Goal: Transaction & Acquisition: Purchase product/service

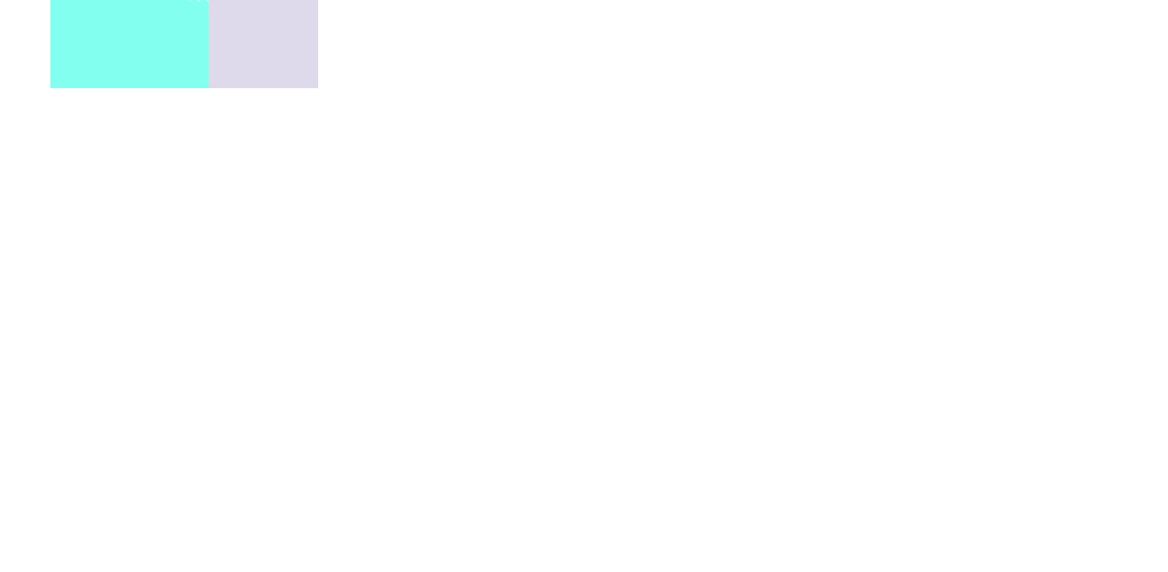
scroll to position [939, -850]
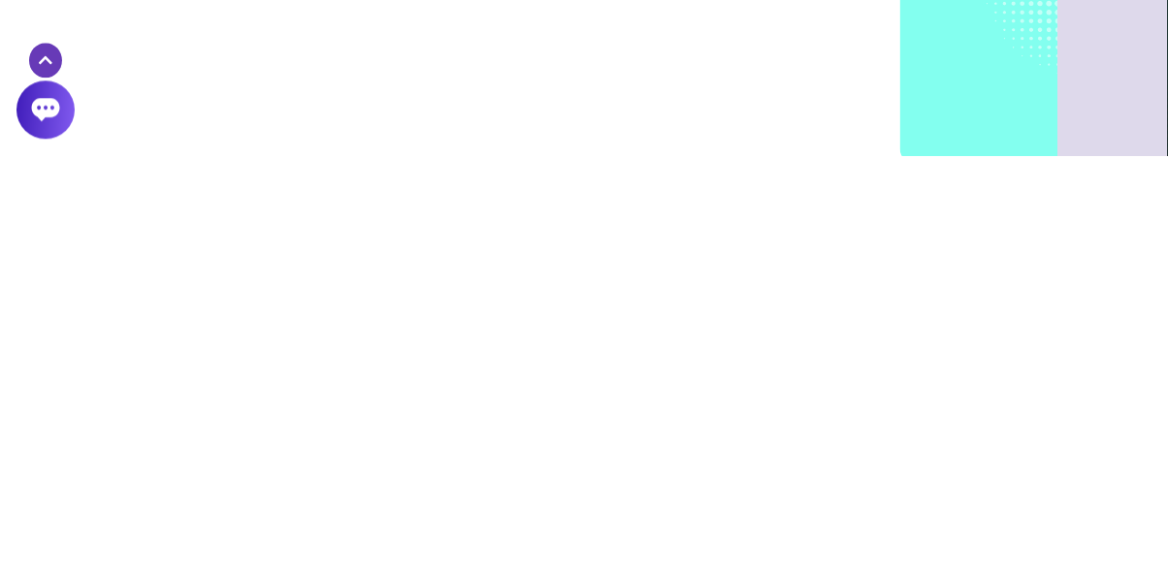
scroll to position [966, -850]
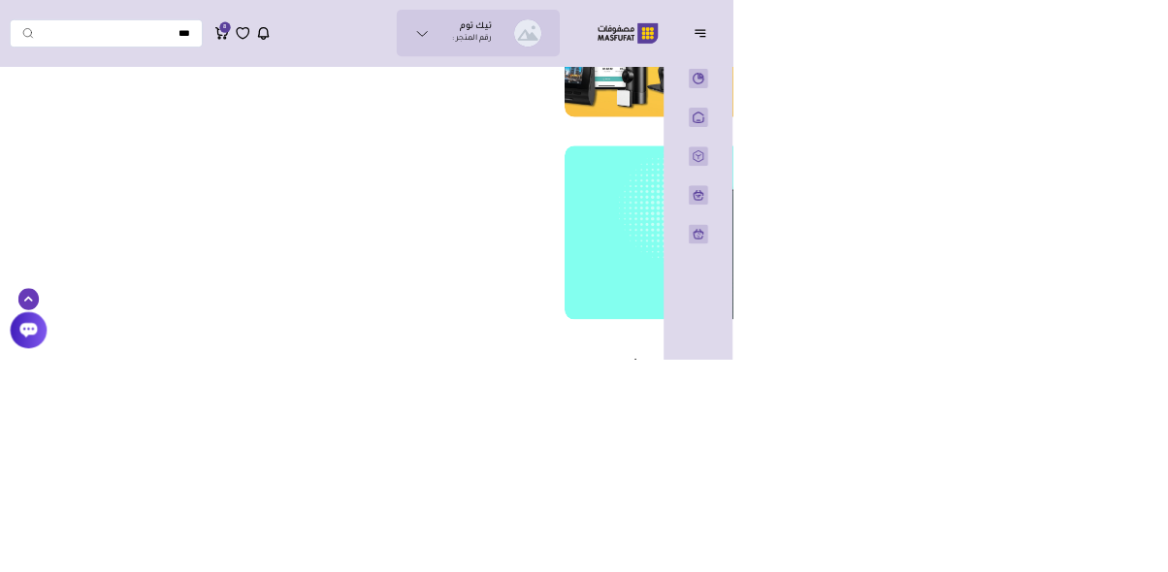
click at [1128, 265] on link "المنتجات" at bounding box center [1113, 249] width 48 height 31
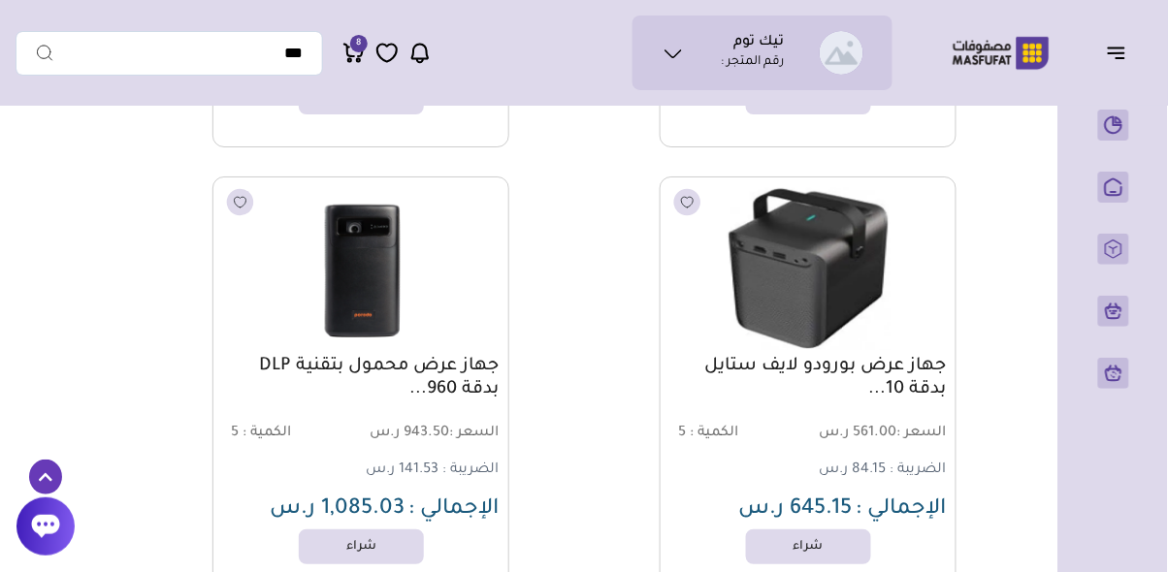
scroll to position [1528, 0]
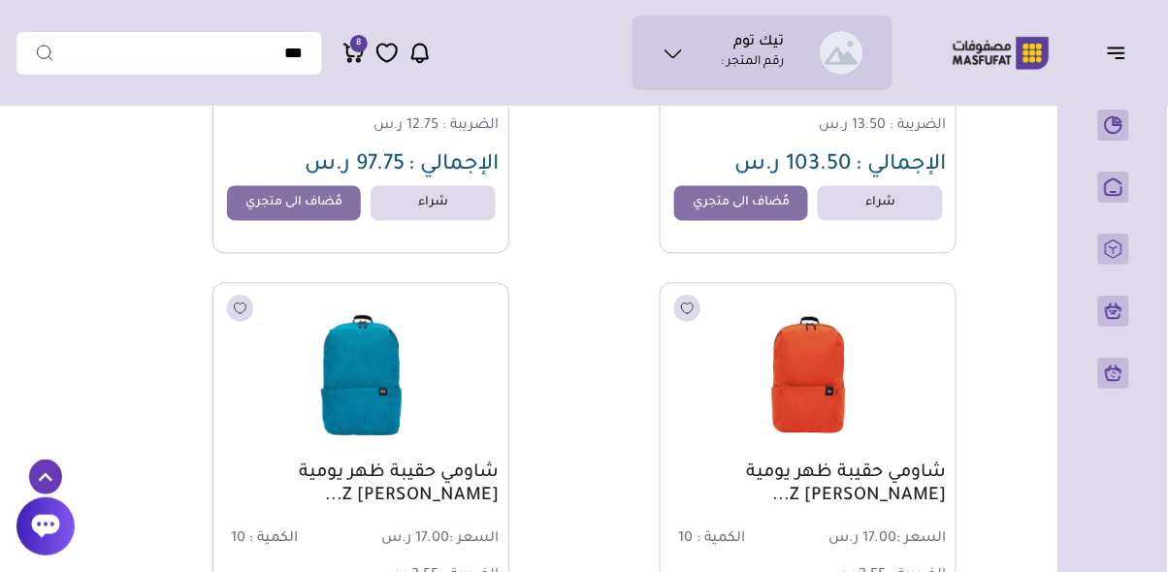
scroll to position [9071, 0]
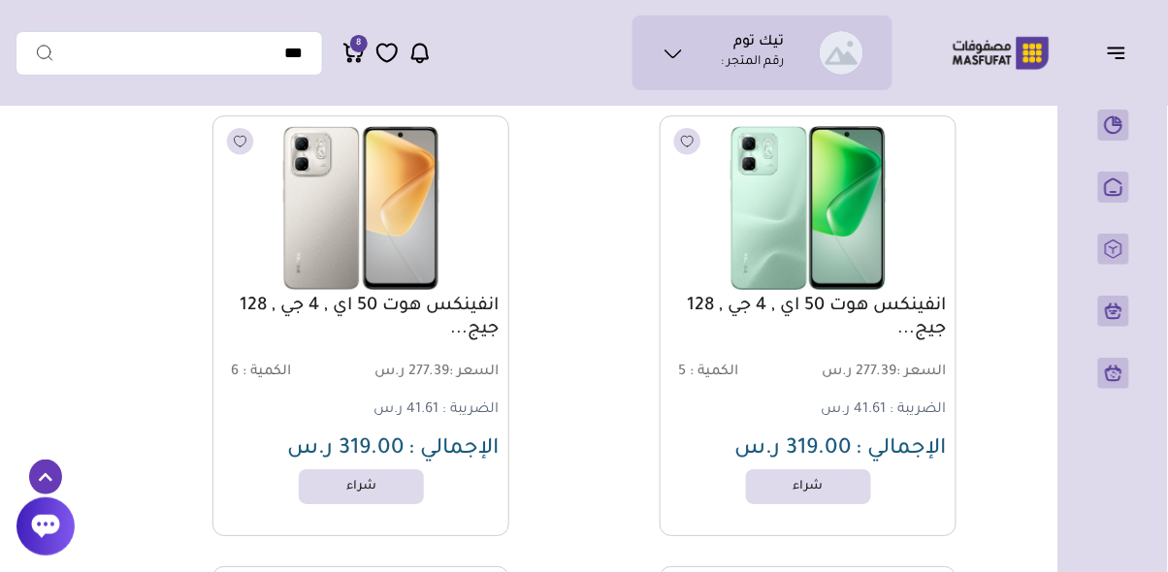
scroll to position [44353, 0]
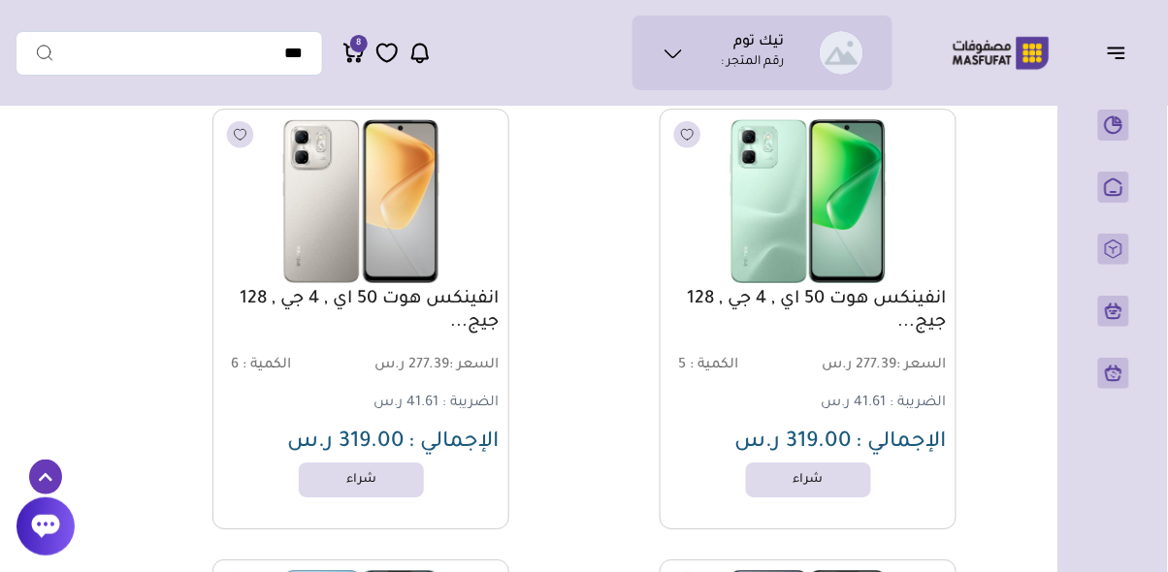
click at [823, 477] on link "شراء" at bounding box center [808, 480] width 125 height 35
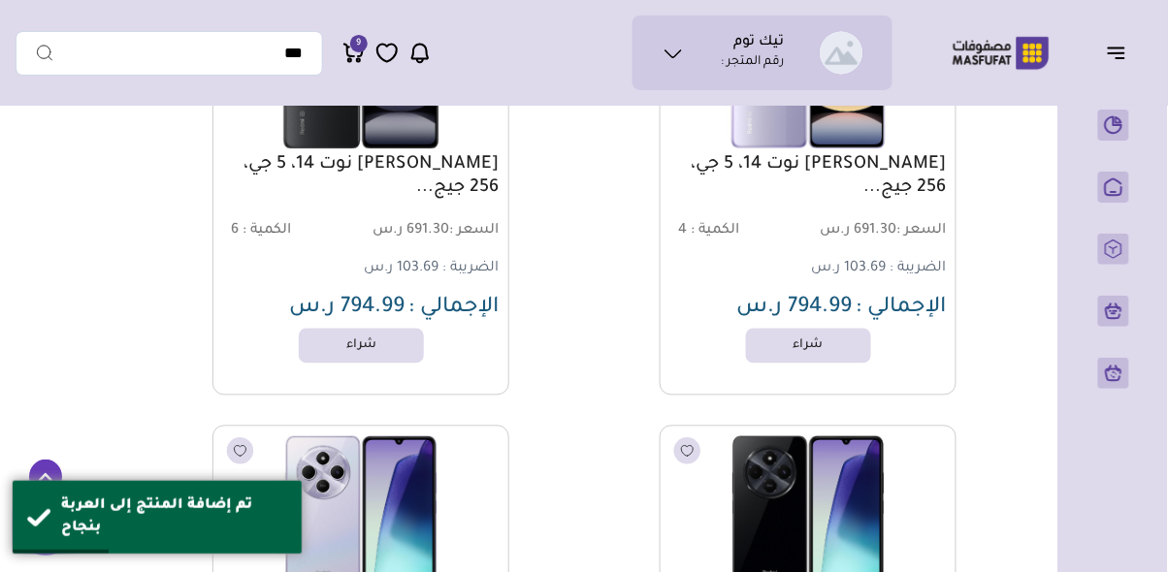
scroll to position [50574, 0]
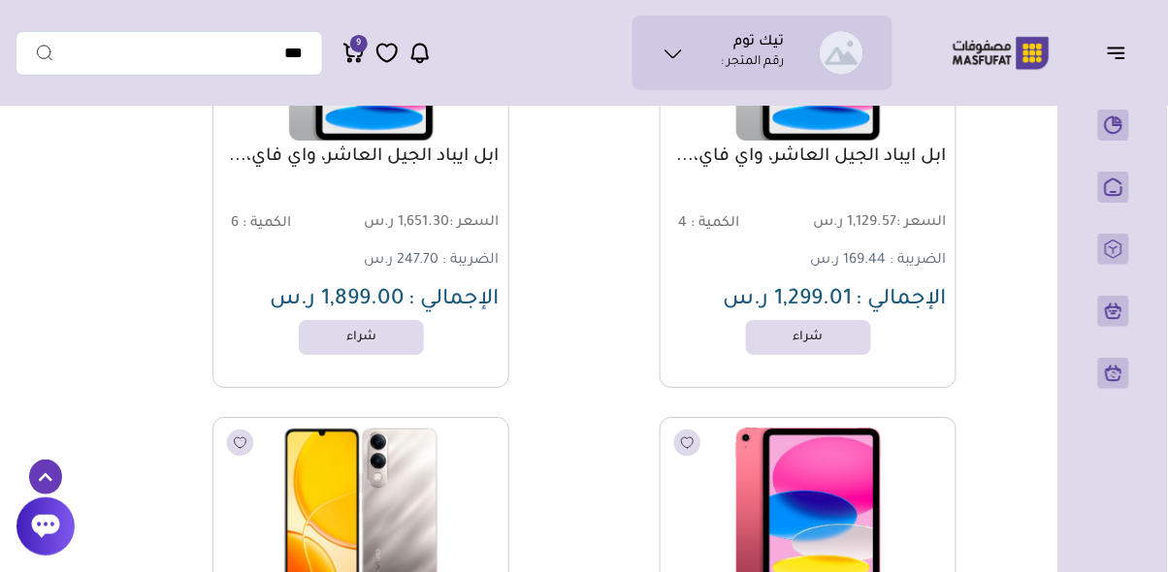
scroll to position [52599, 0]
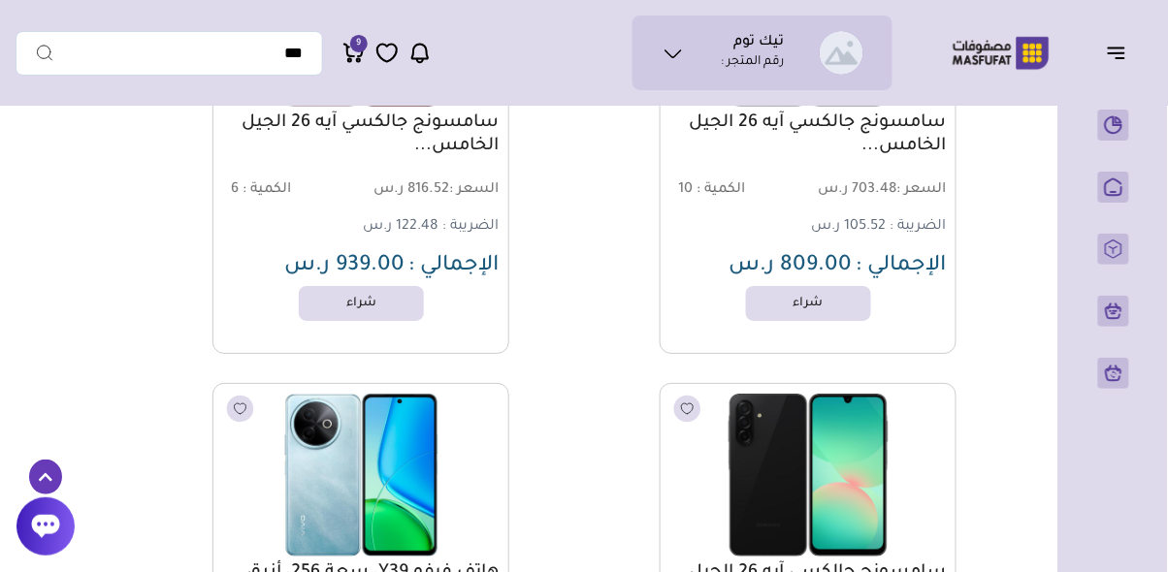
scroll to position [54242, 0]
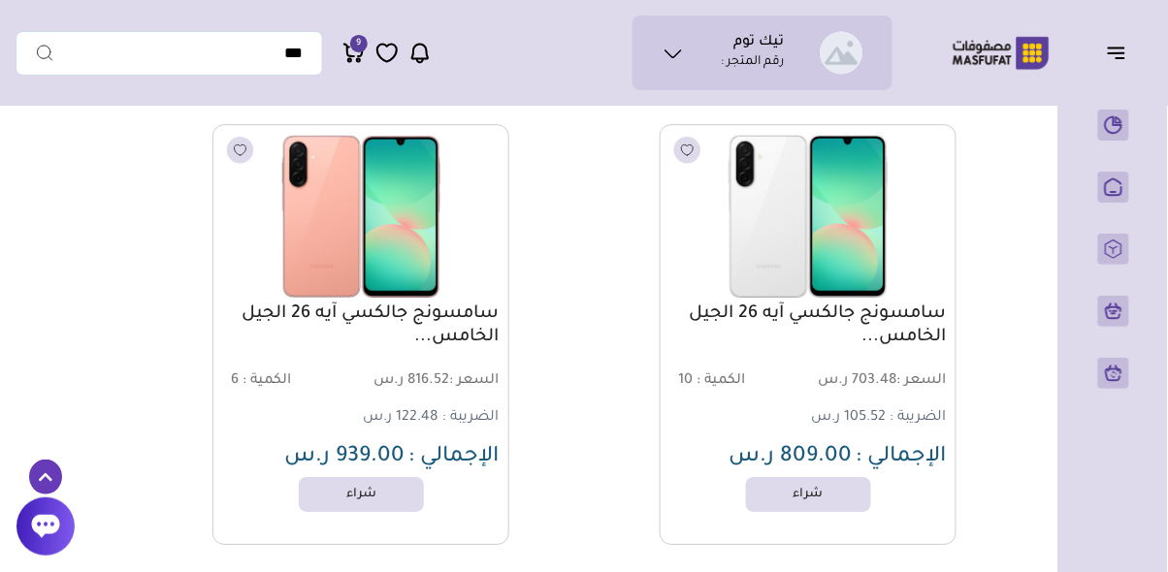
click at [850, 275] on img at bounding box center [808, 216] width 274 height 163
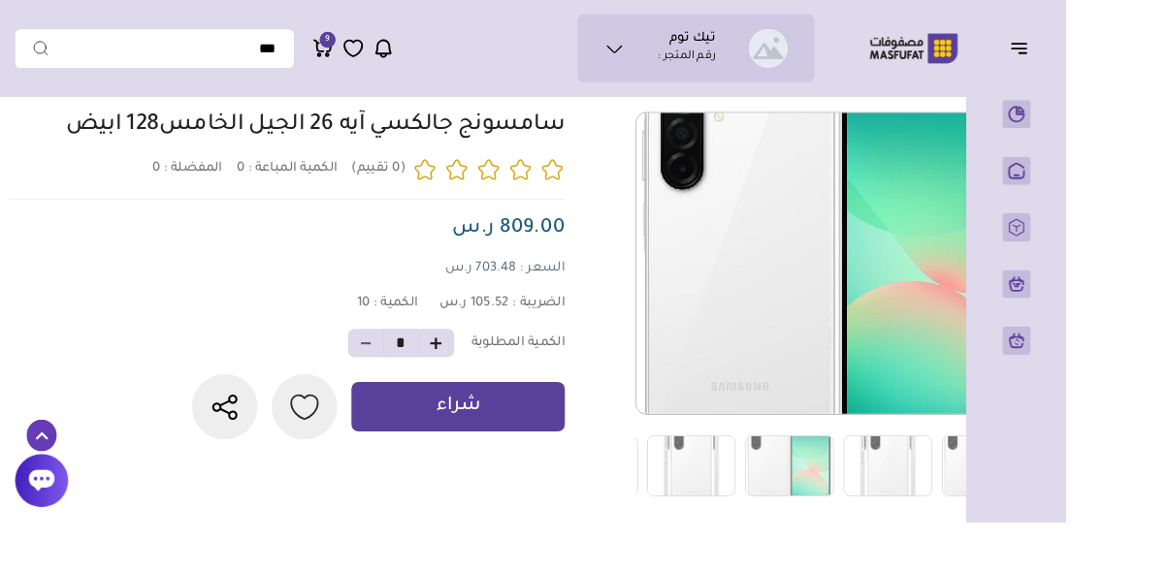
scroll to position [166, -110]
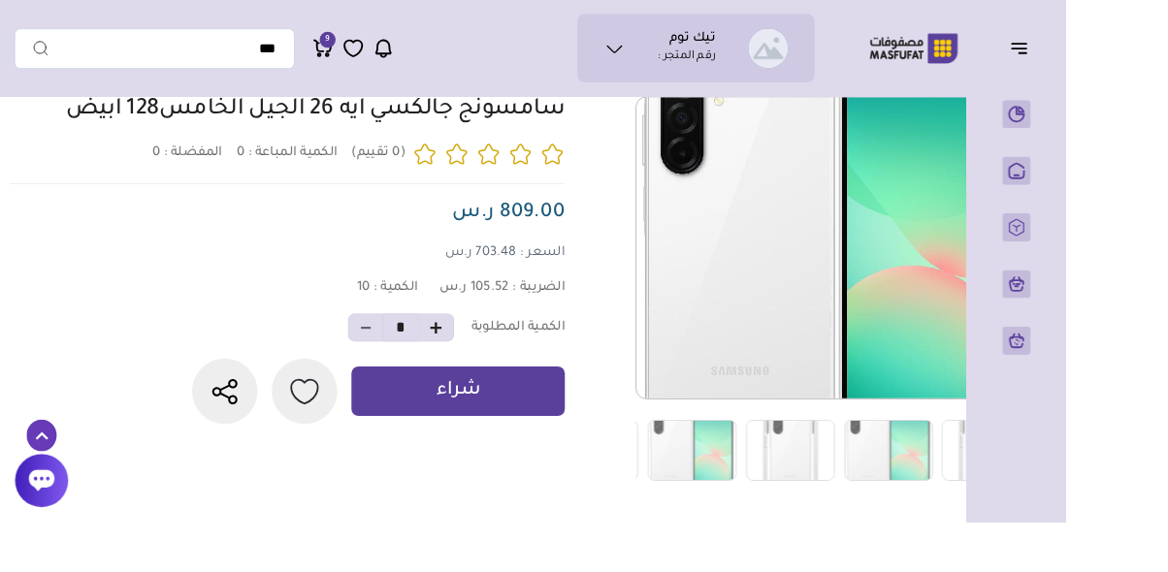
click at [781, 504] on img at bounding box center [758, 493] width 97 height 67
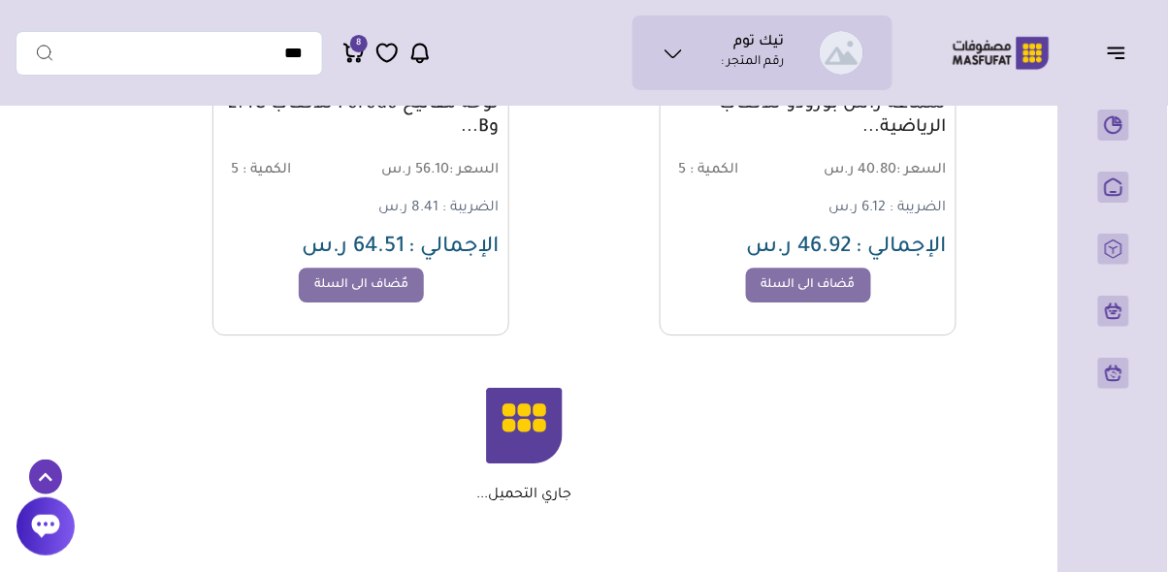
scroll to position [4674, 0]
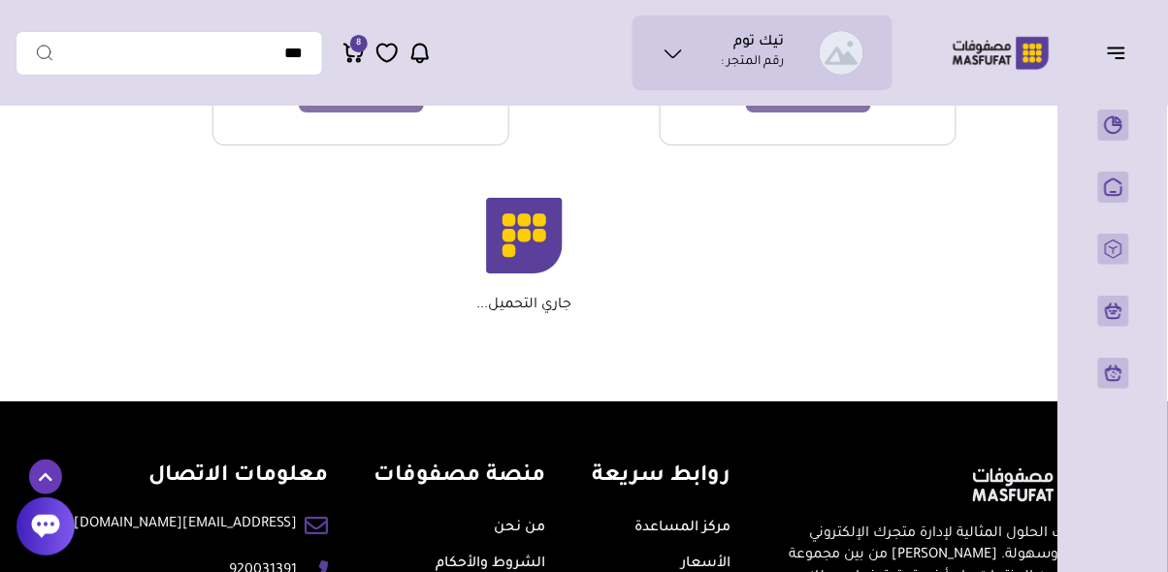
click at [354, 50] on span "8" at bounding box center [358, 43] width 17 height 17
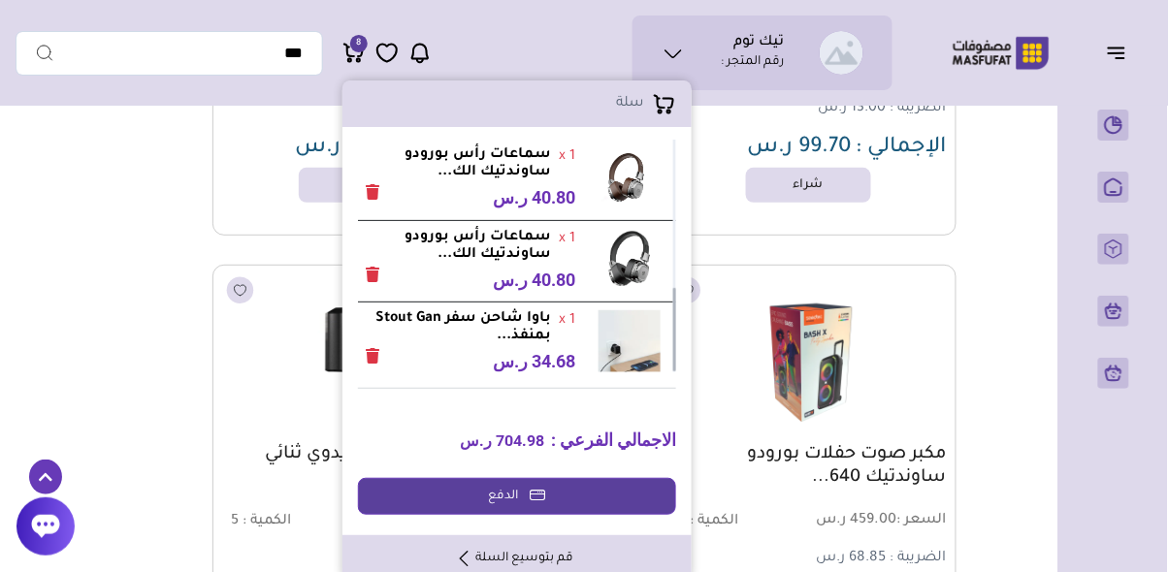
scroll to position [5034, 0]
click at [506, 490] on link "الدفع" at bounding box center [517, 496] width 318 height 37
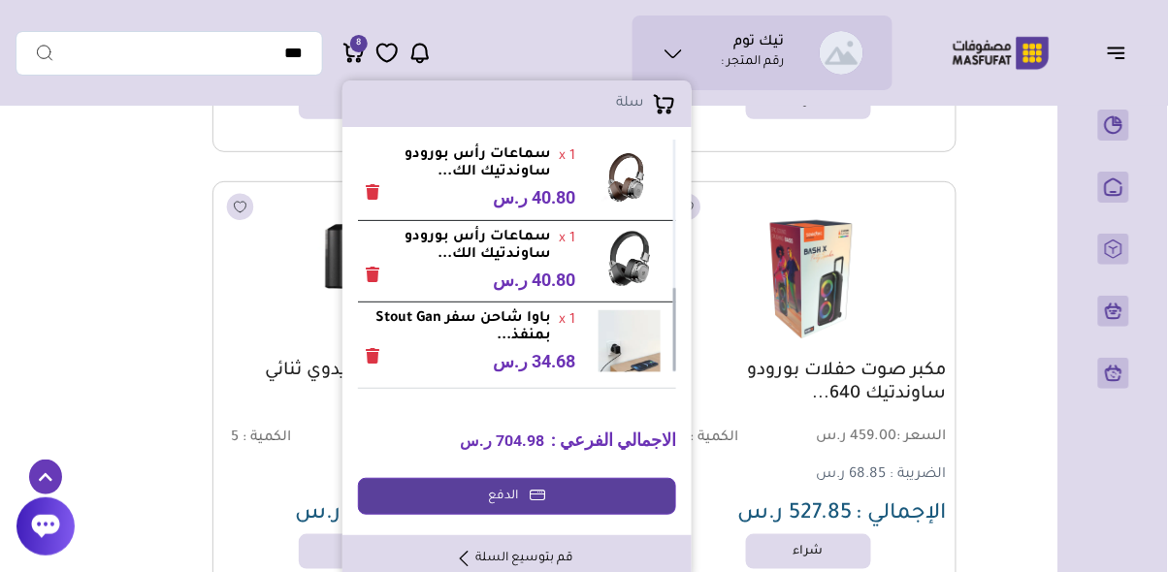
scroll to position [5127, 0]
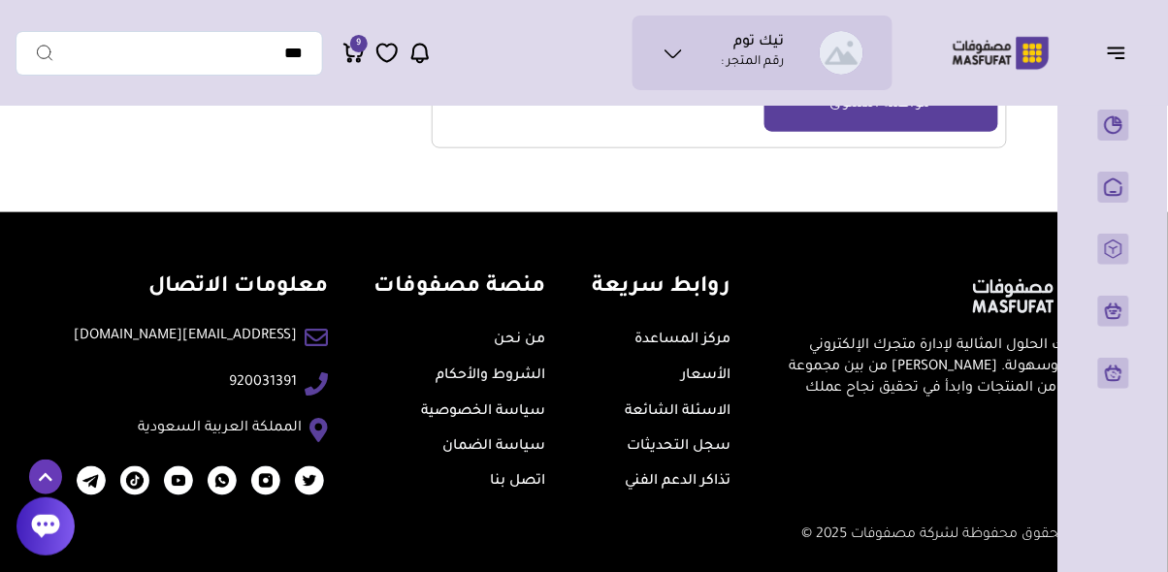
scroll to position [2064, 0]
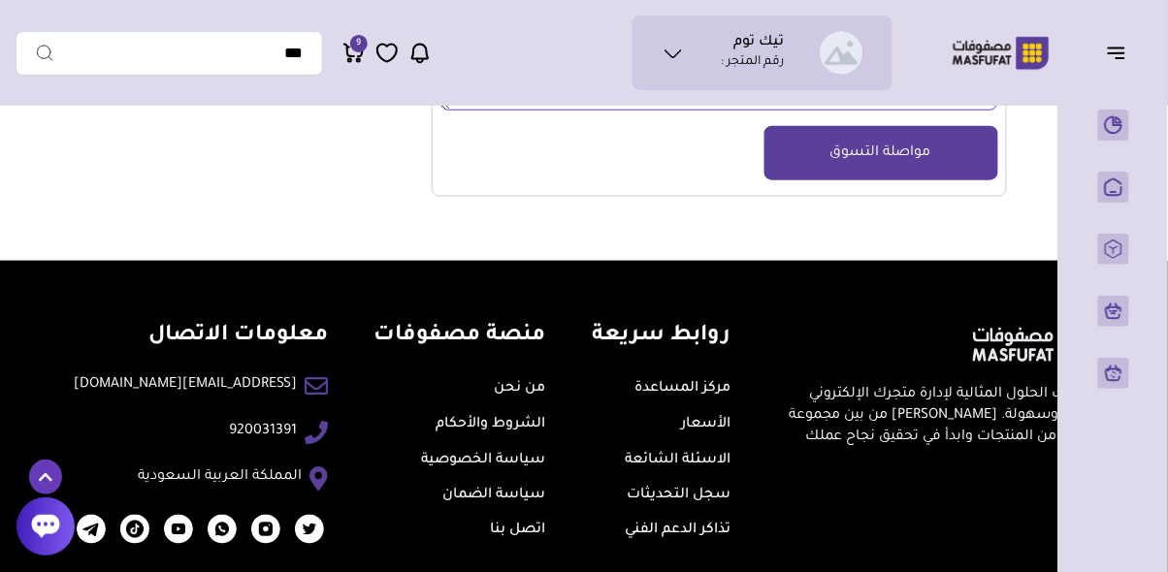
click at [967, 111] on textarea "ملاحظات الطلب (اختياري)" at bounding box center [719, 47] width 558 height 128
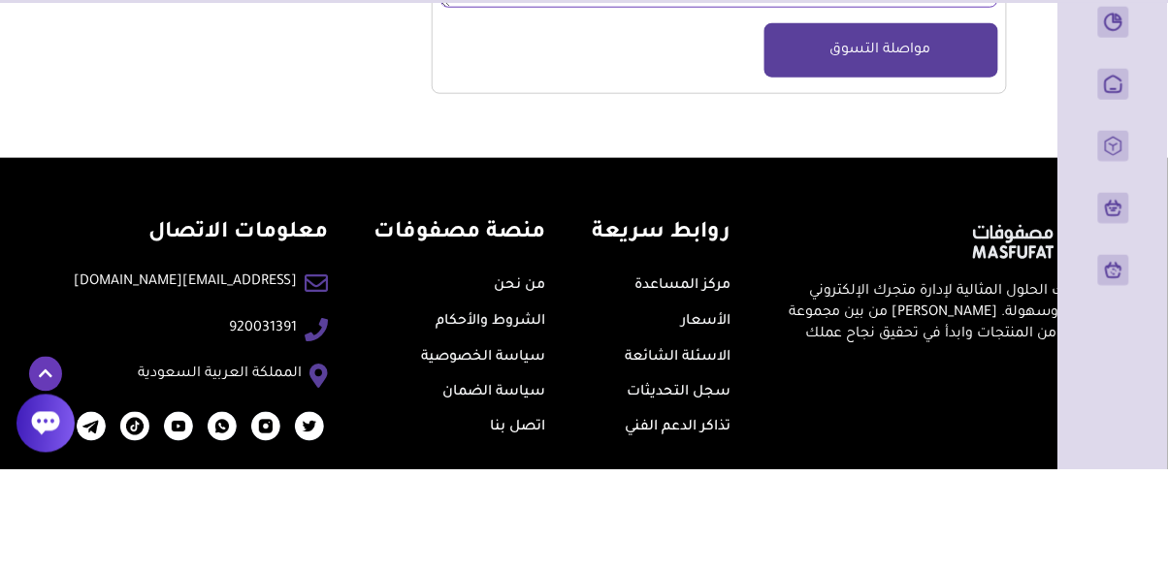
scroll to position [2041, 0]
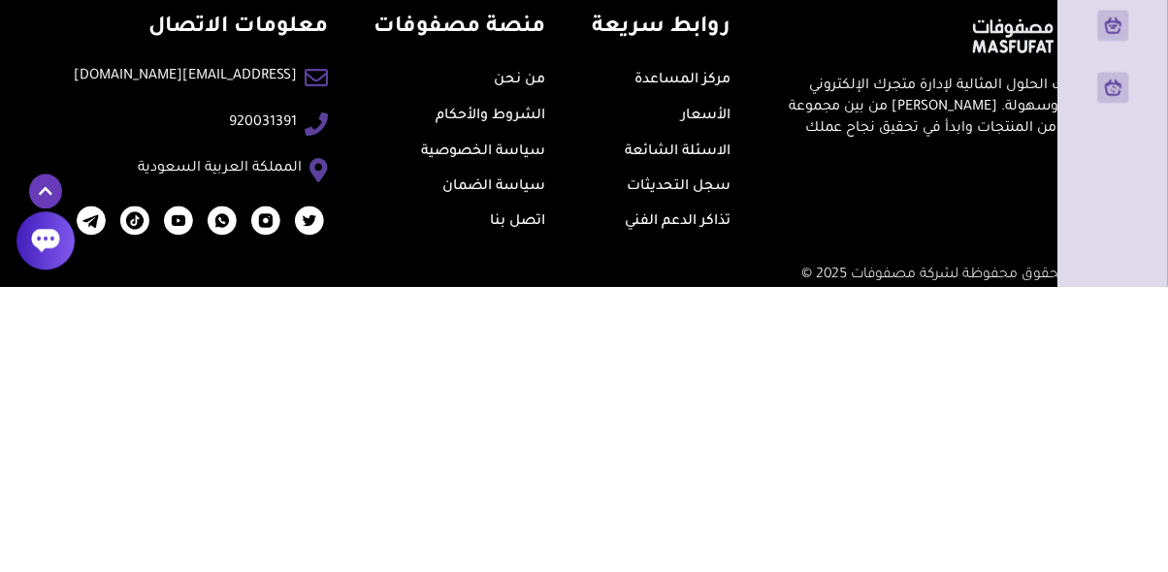
type textarea "***"
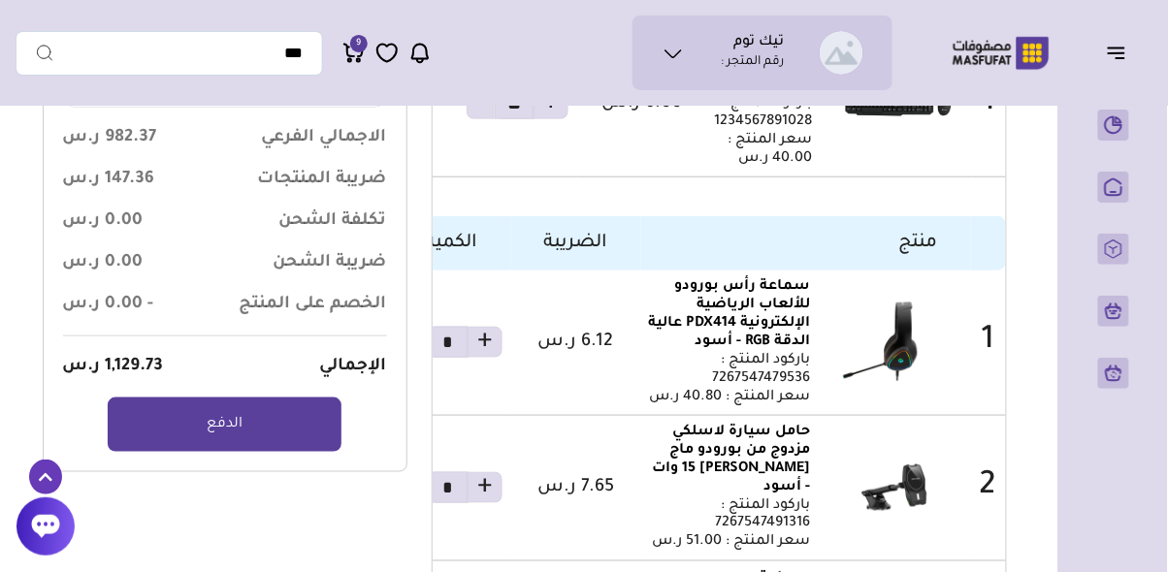
scroll to position [0, 0]
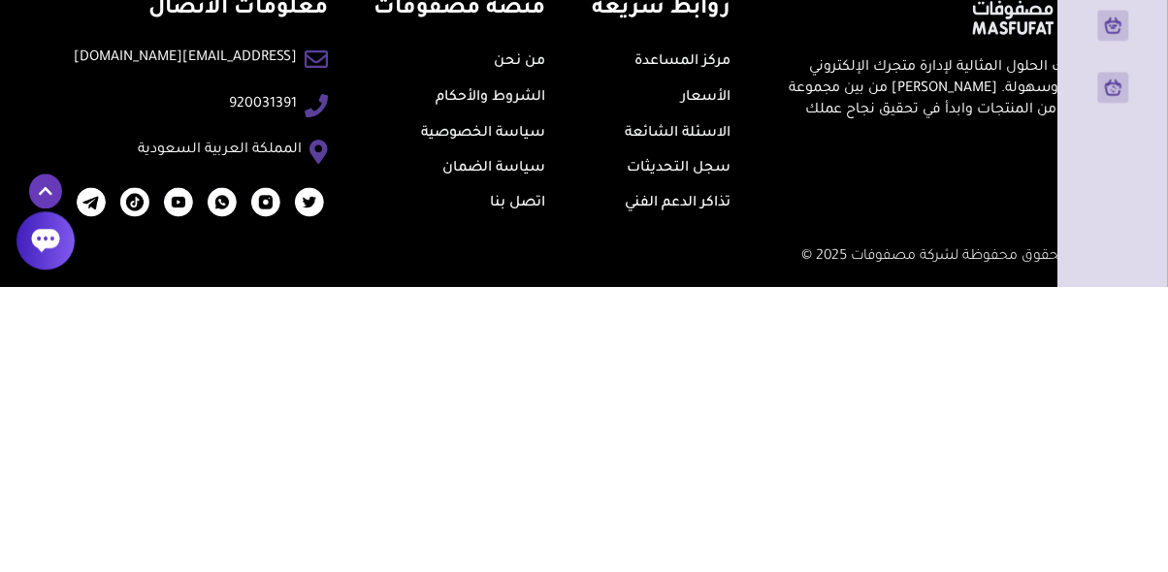
click at [915, 139] on link "مواصلة التسوق" at bounding box center [881, 111] width 234 height 54
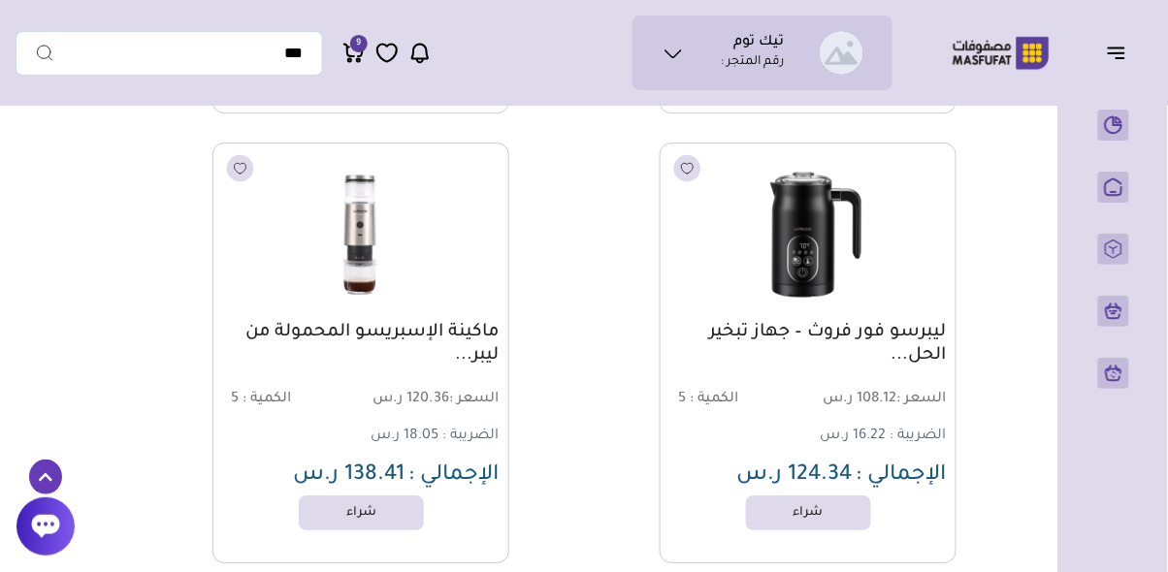
scroll to position [24515, 0]
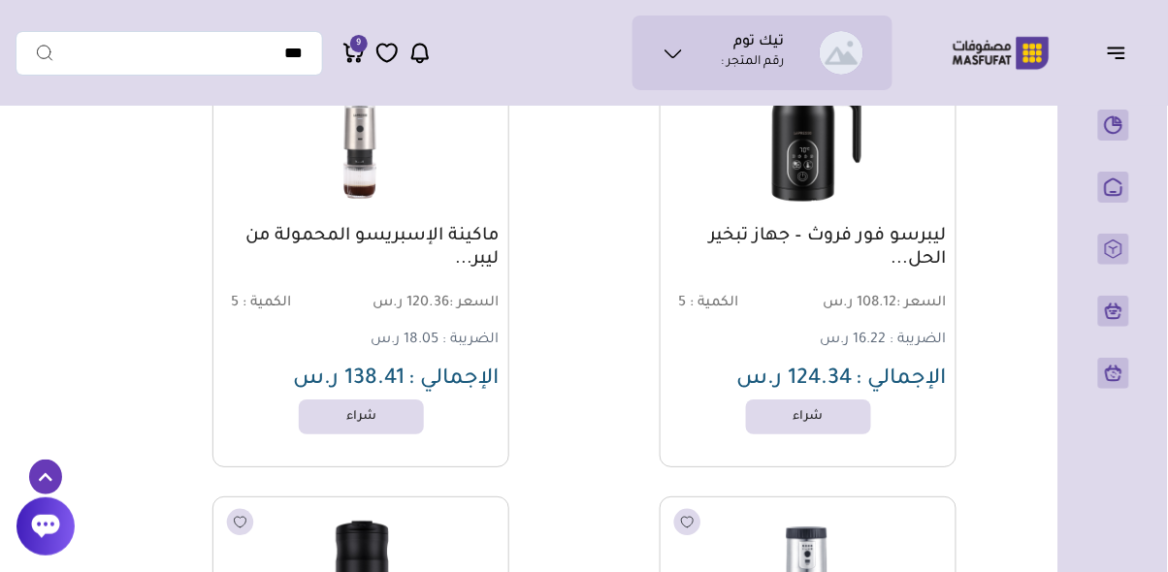
click at [899, 437] on div "ليبرسو فور فروث – جهاز تبخير الحل... السعر : 108.12 ر.س الكمية : 5 الضريبة : 16…" at bounding box center [808, 257] width 297 height 421
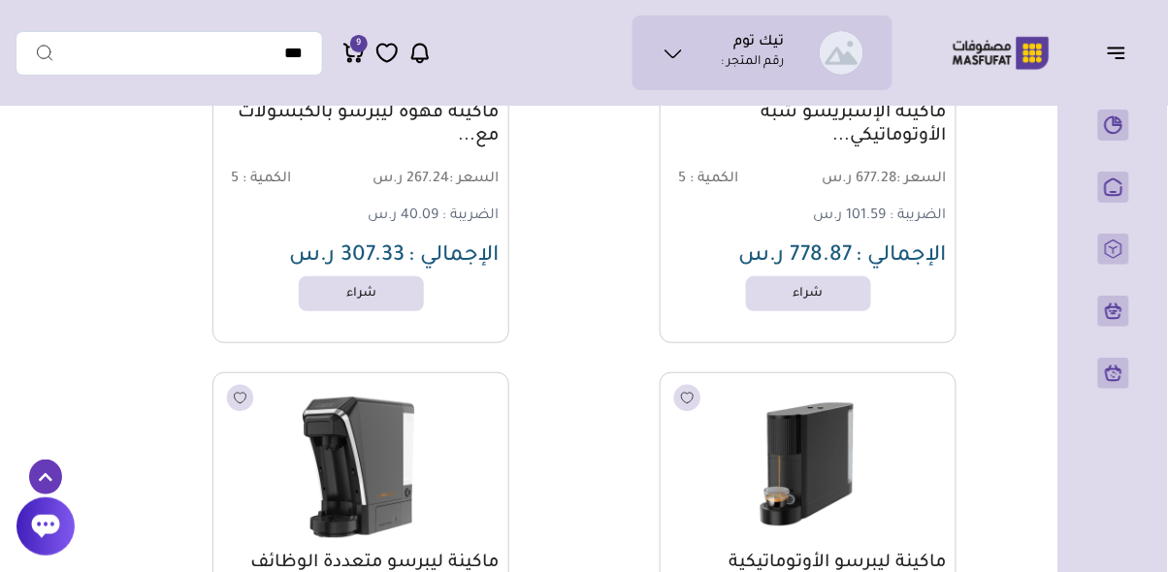
click at [919, 419] on img at bounding box center [808, 464] width 274 height 163
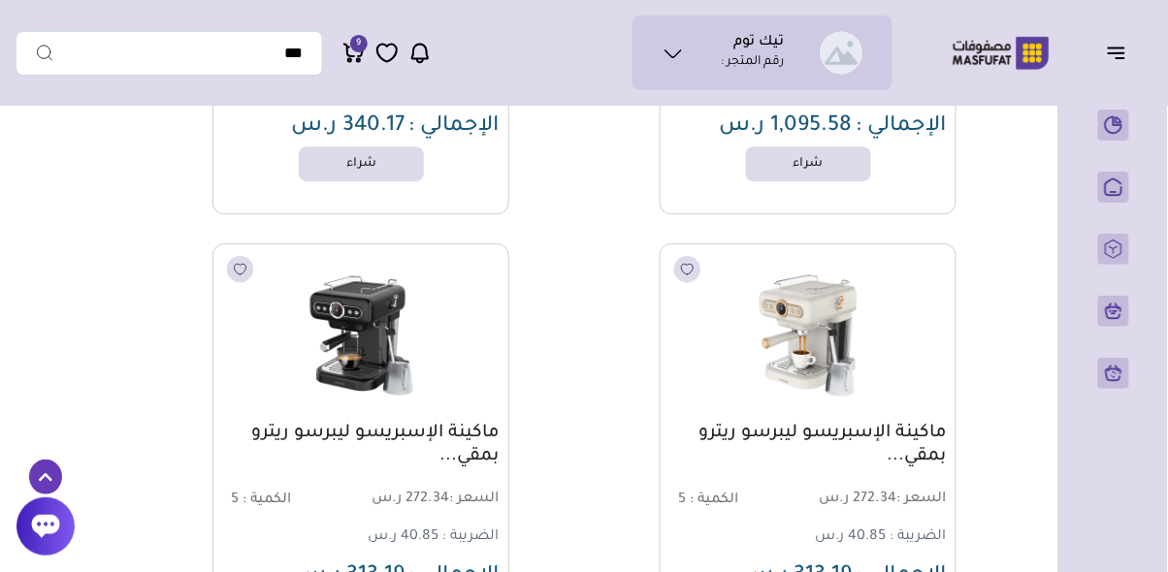
scroll to position [29378, 0]
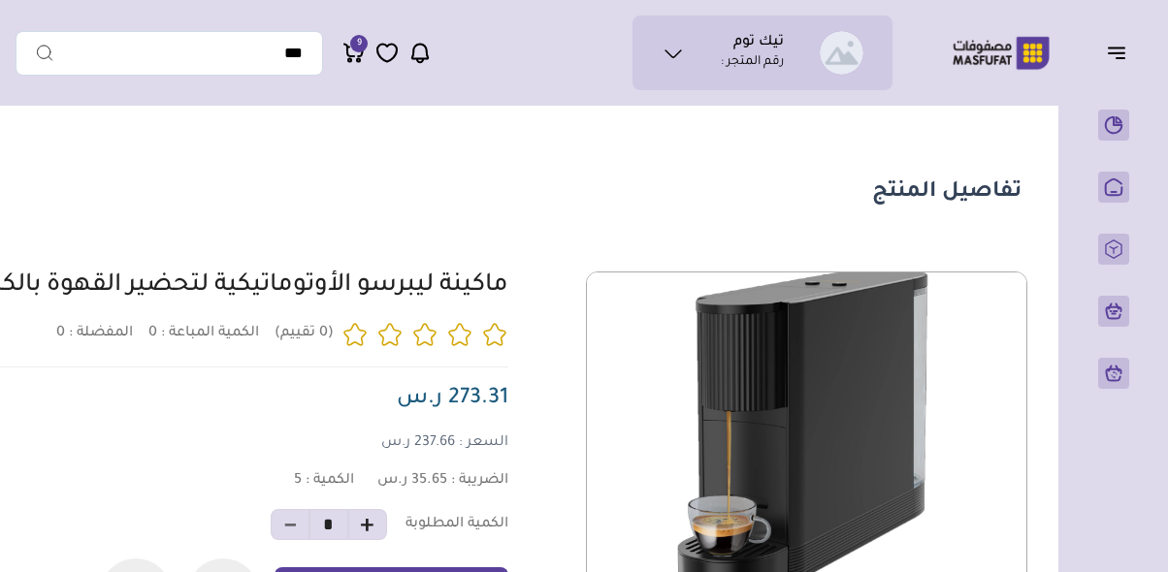
scroll to position [0, -110]
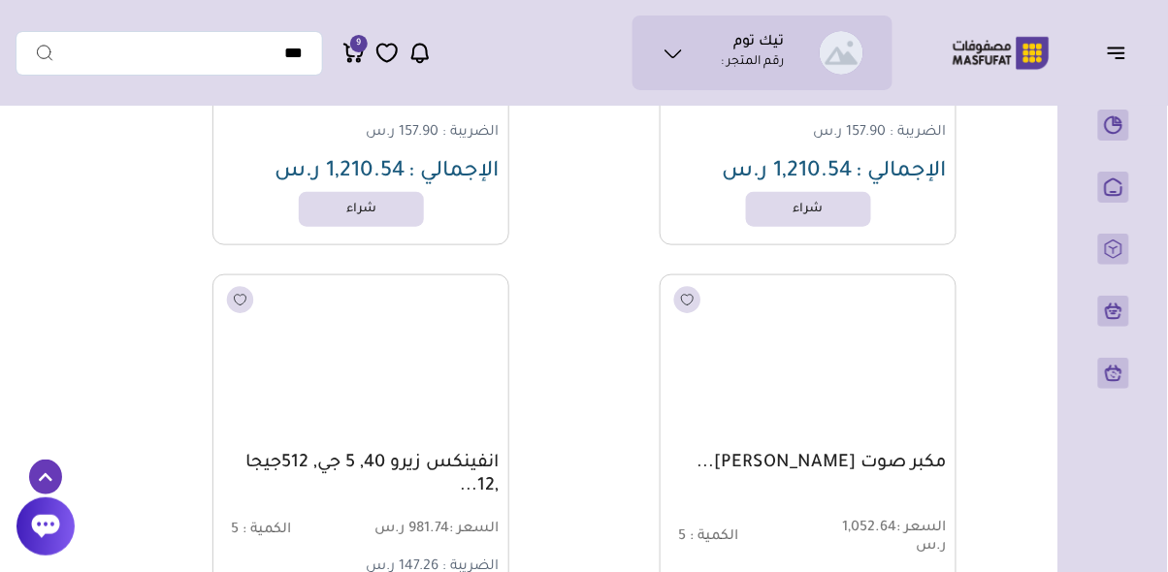
scroll to position [45145, 0]
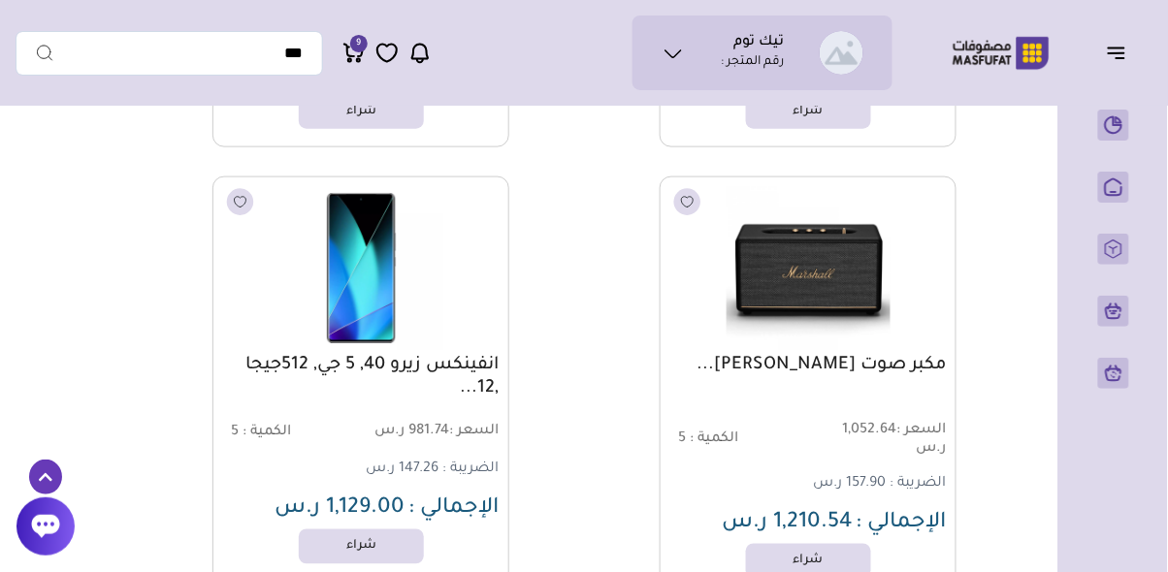
click at [341, 296] on img at bounding box center [361, 268] width 274 height 163
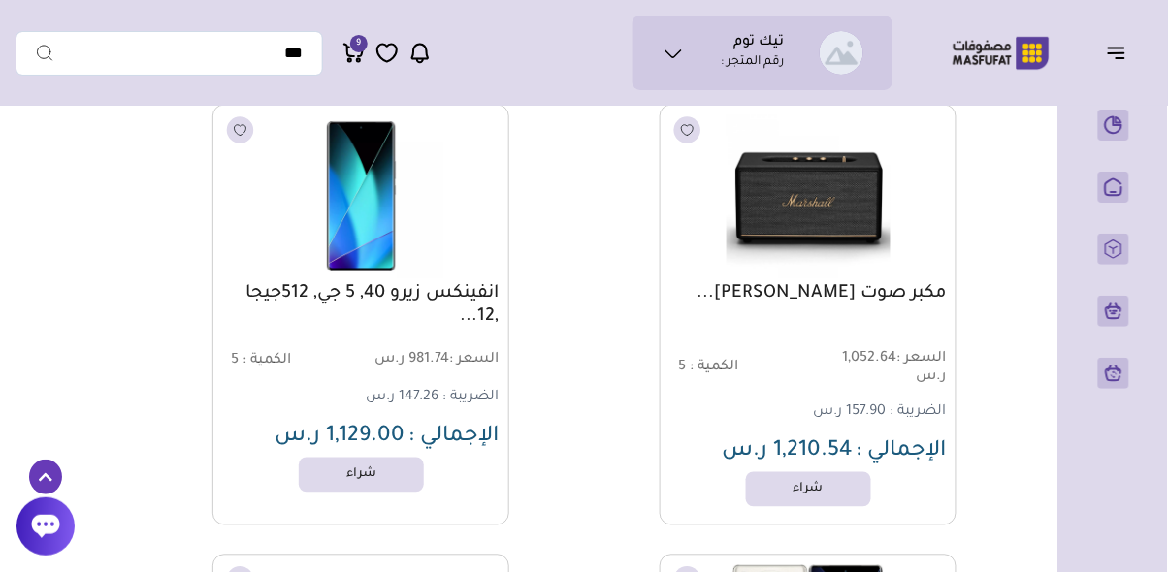
scroll to position [45280, 0]
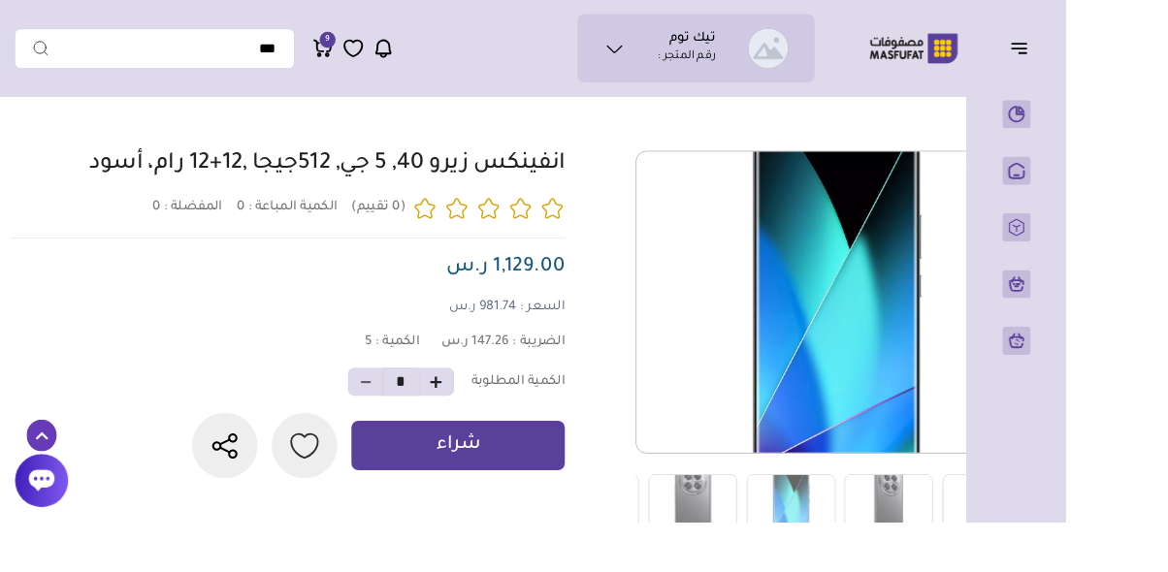
scroll to position [116, -110]
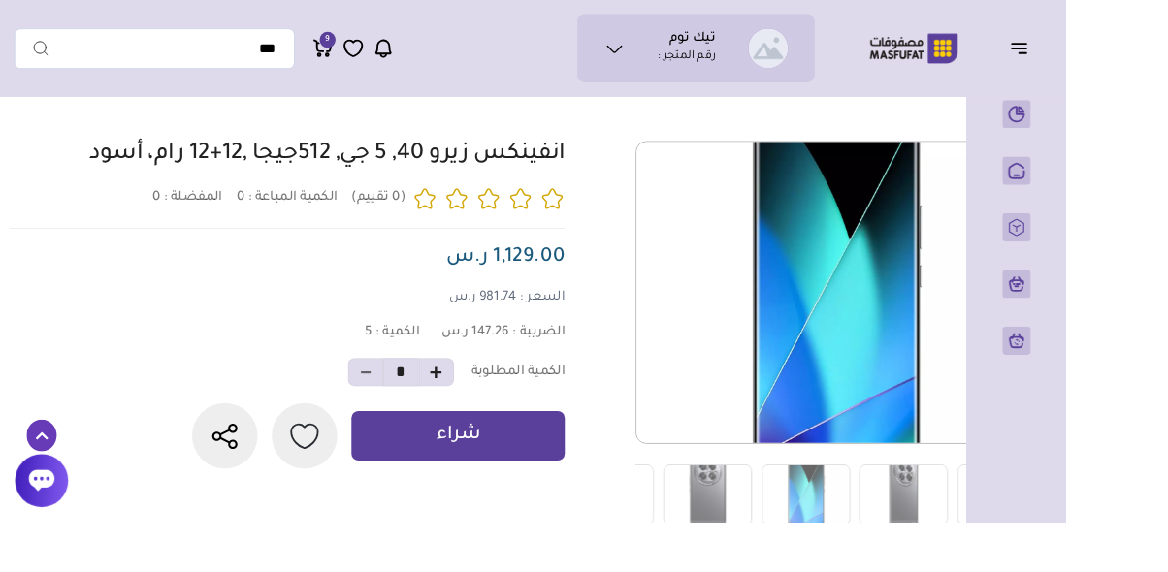
click at [968, 546] on img at bounding box center [989, 542] width 97 height 67
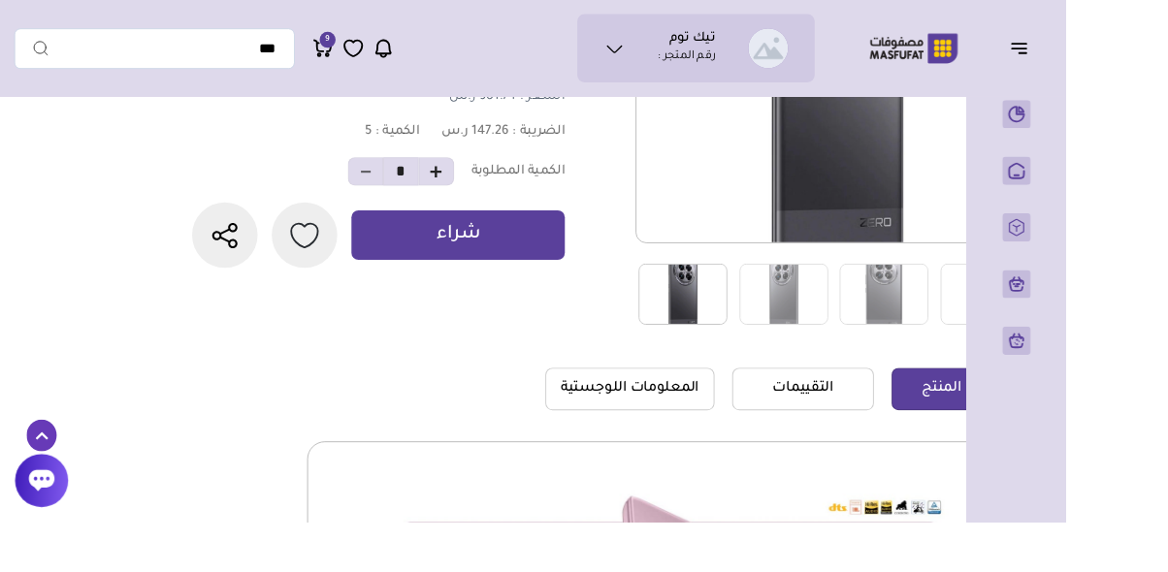
scroll to position [339, -110]
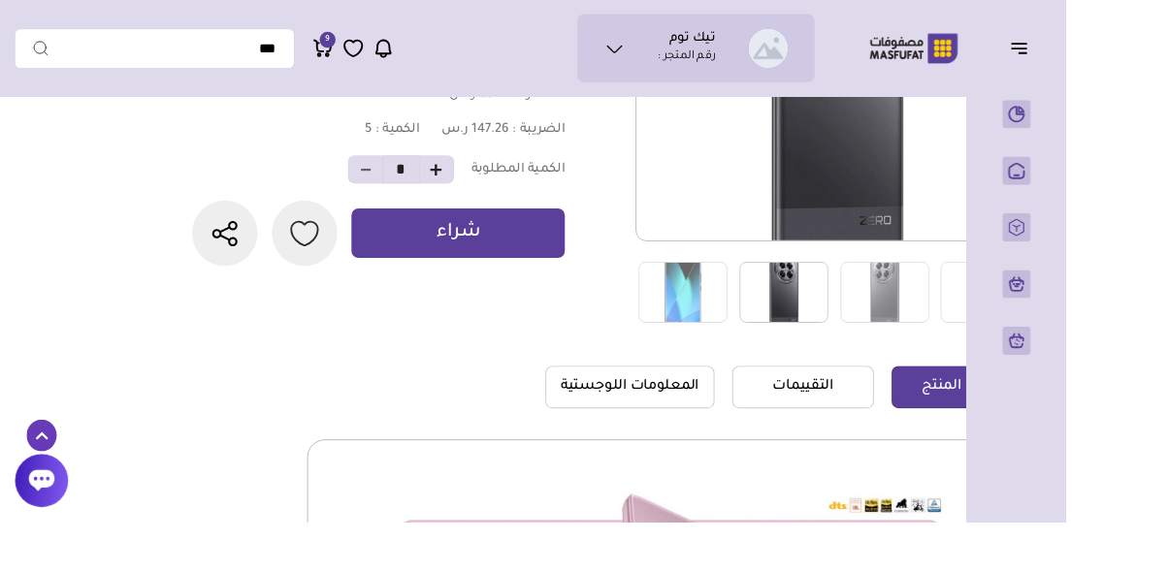
click at [891, 430] on link "التقييمات" at bounding box center [879, 425] width 155 height 47
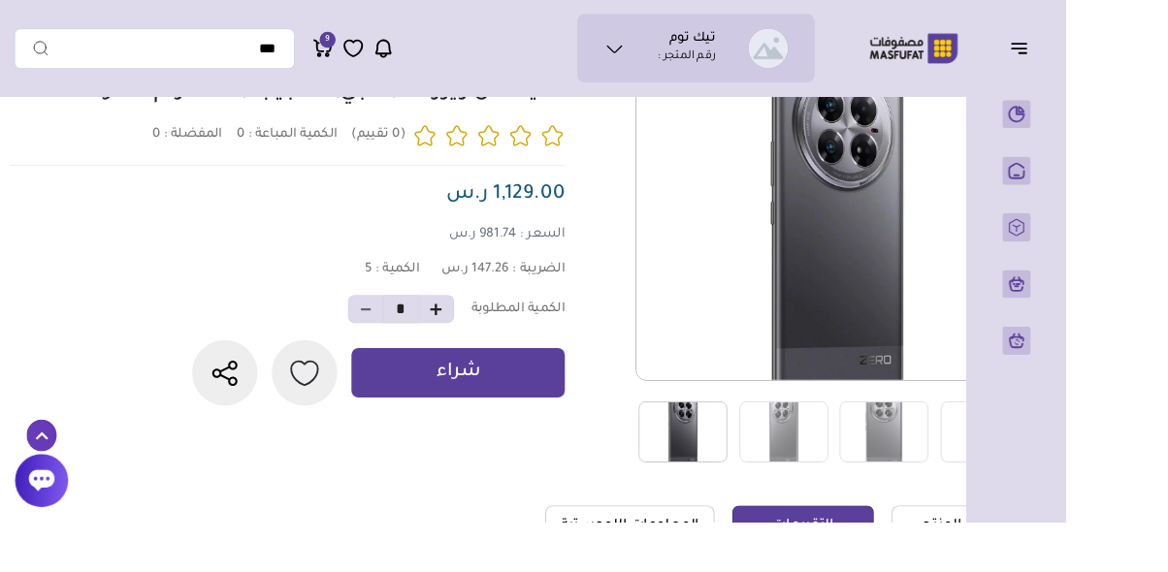
scroll to position [202, -110]
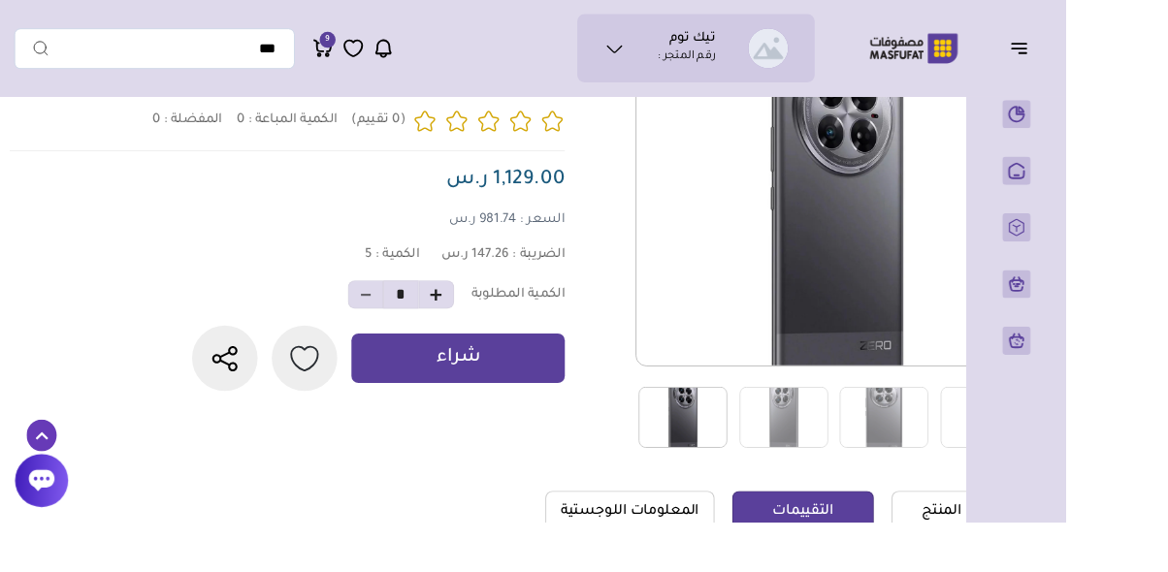
click at [732, 559] on link "المعلومات اللوجستية" at bounding box center [690, 561] width 185 height 47
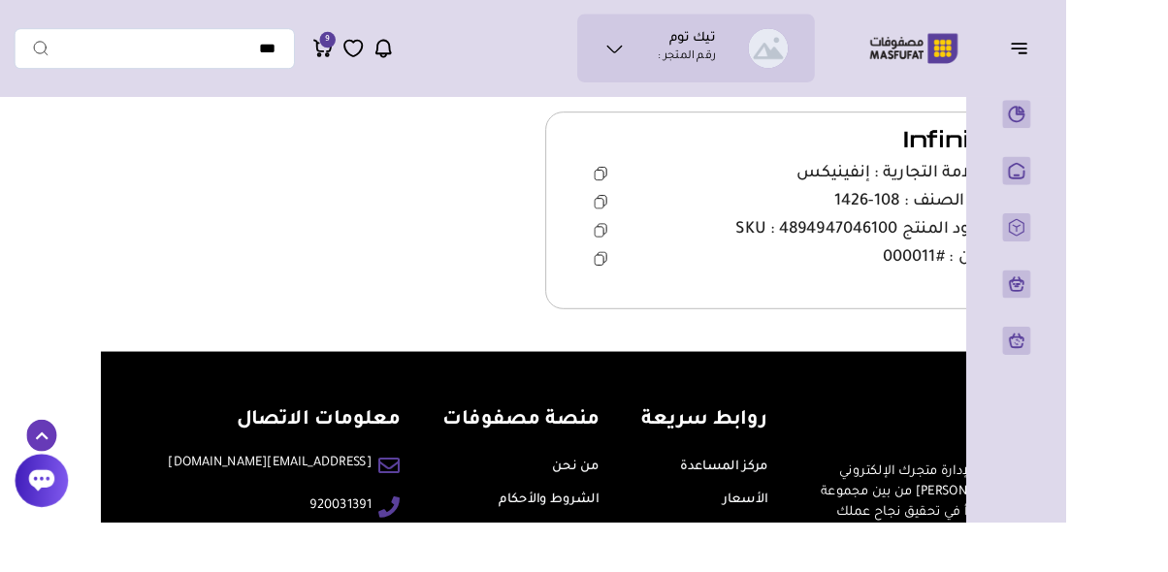
scroll to position [718, -110]
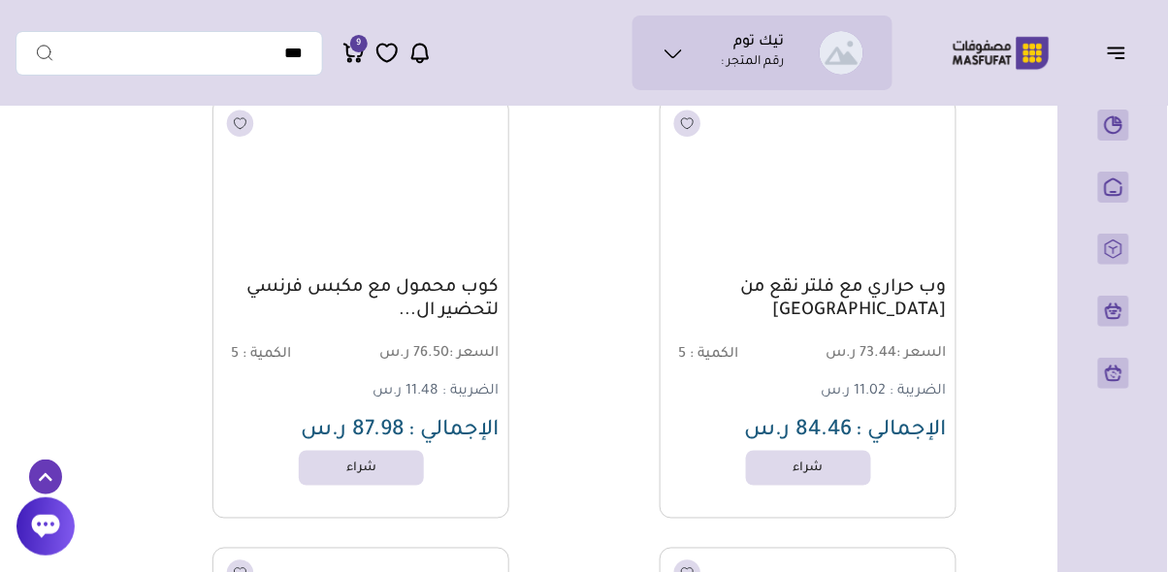
scroll to position [16901, 0]
